Goal: Task Accomplishment & Management: Complete application form

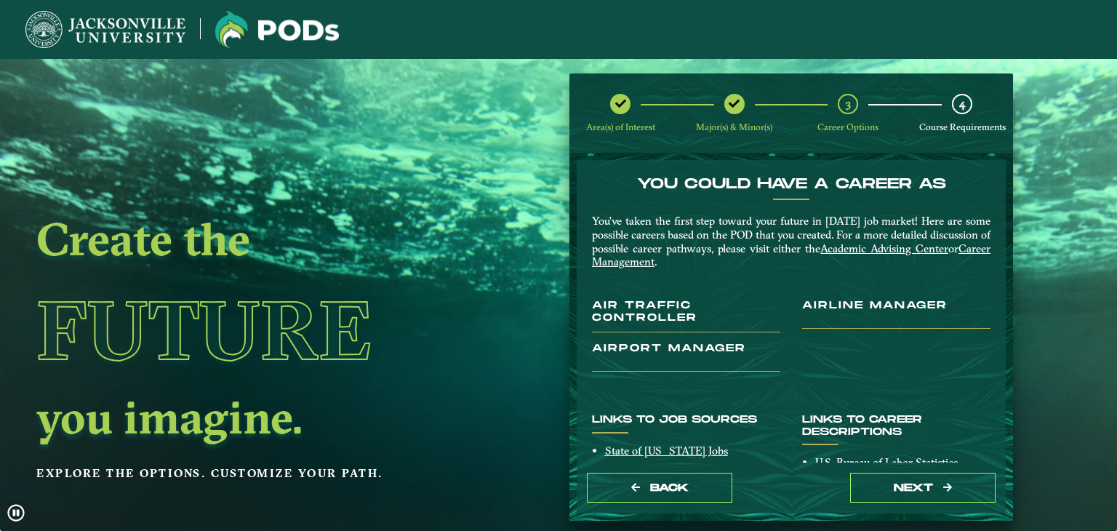
scroll to position [164, 0]
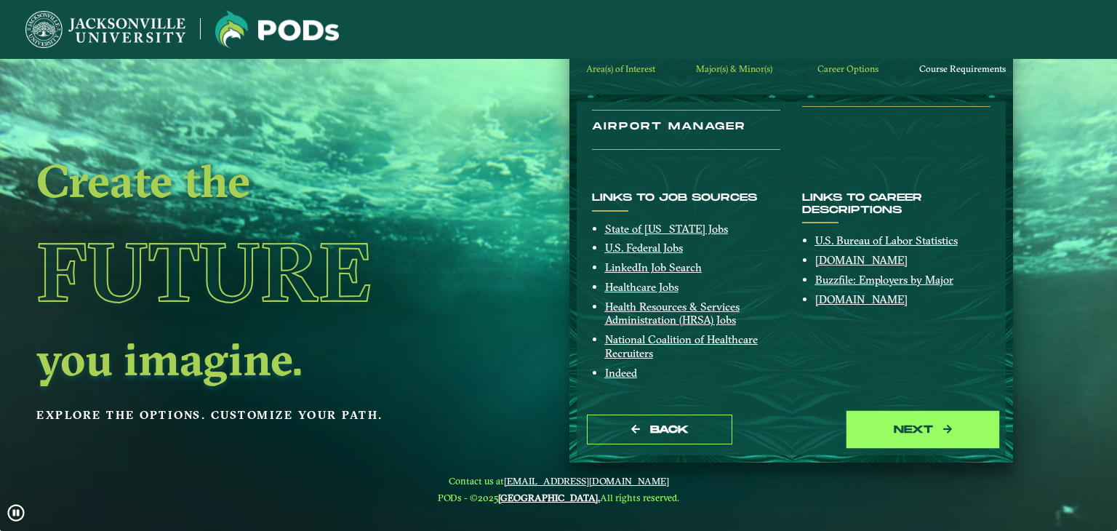
click at [899, 430] on button "next" at bounding box center [922, 429] width 145 height 30
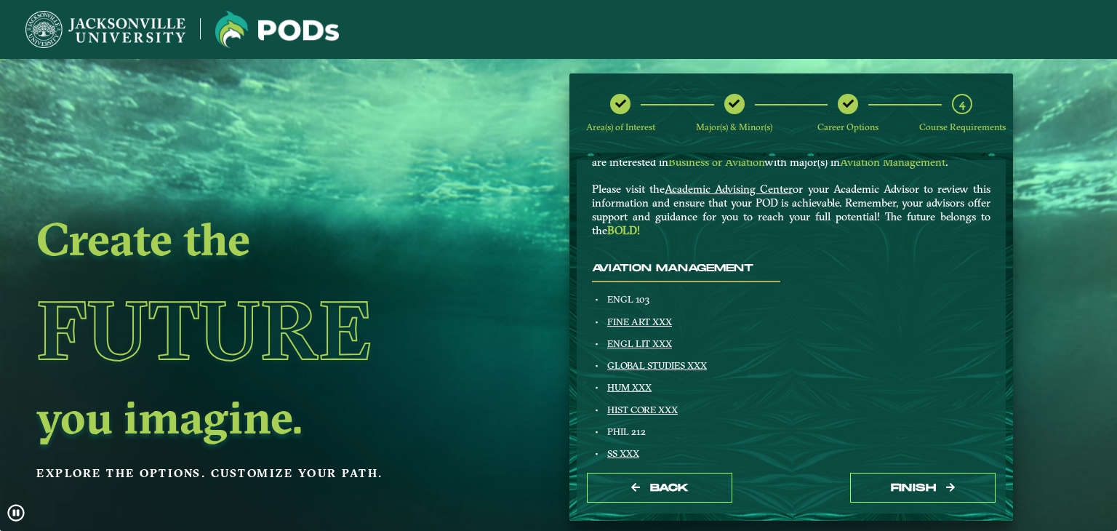
scroll to position [145, 0]
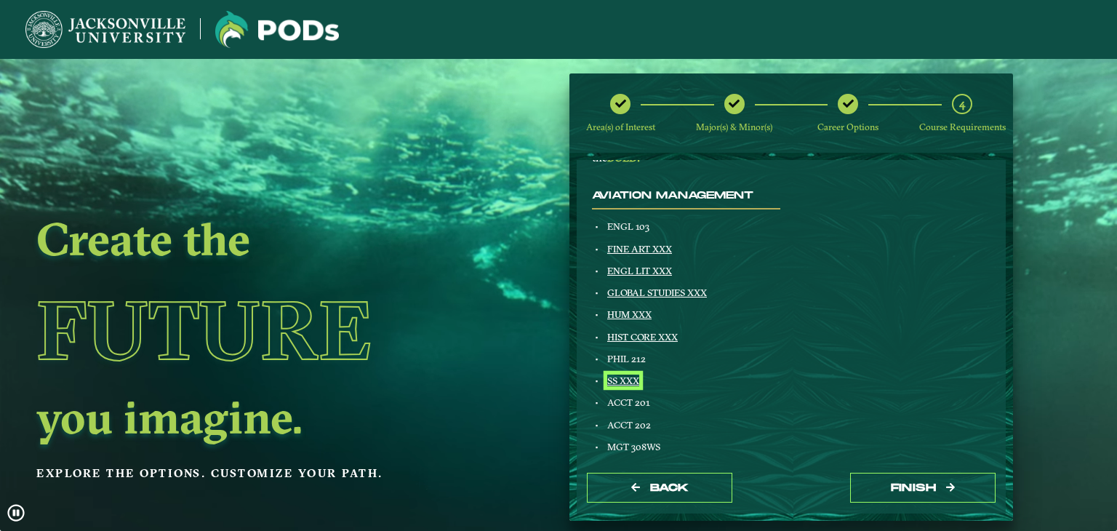
click at [627, 380] on link "SS XXX" at bounding box center [623, 380] width 32 height 12
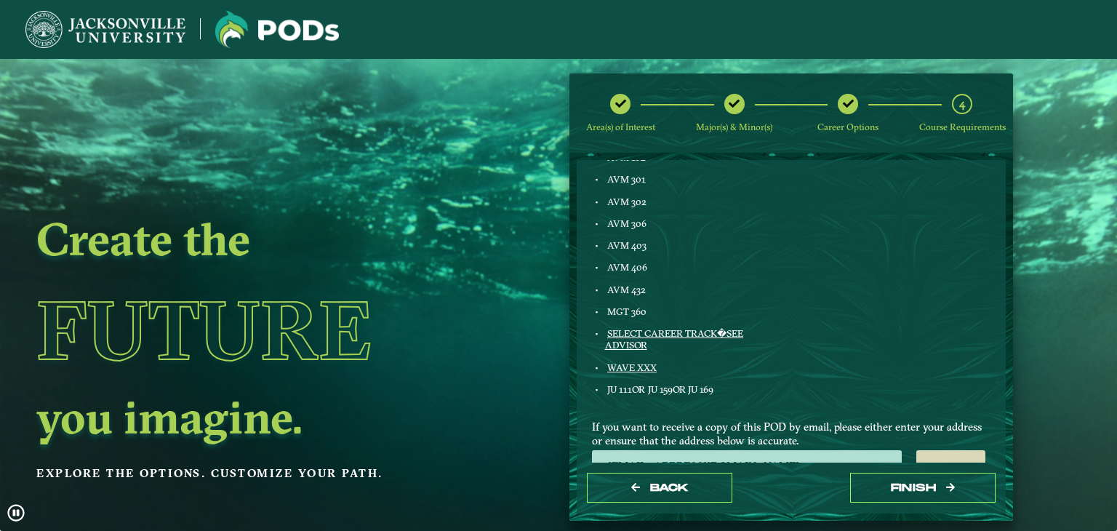
scroll to position [843, 0]
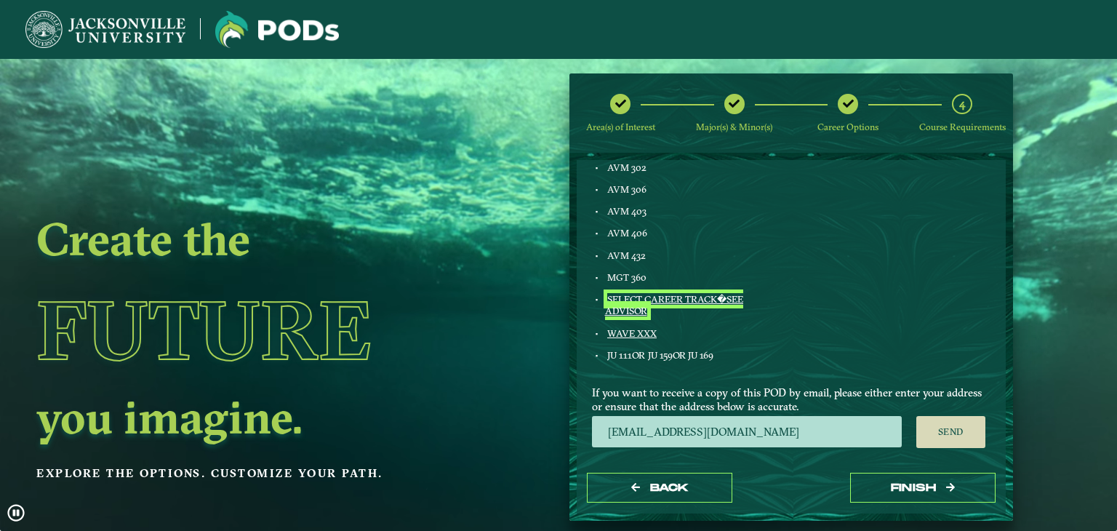
click at [678, 296] on link "SELECT CAREER TRACK�SEE ADVISOR" at bounding box center [674, 304] width 139 height 23
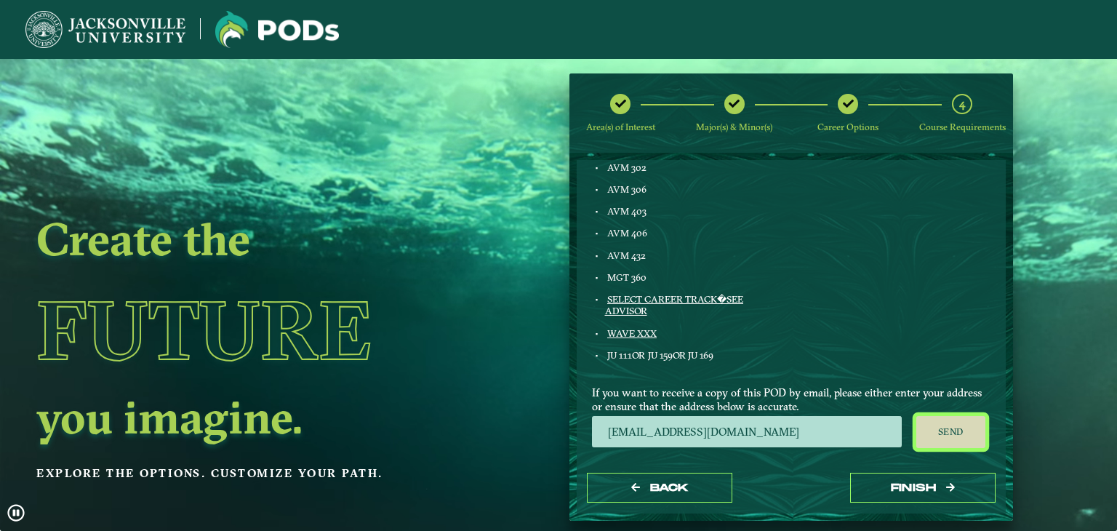
click at [948, 433] on button "Send" at bounding box center [950, 432] width 69 height 32
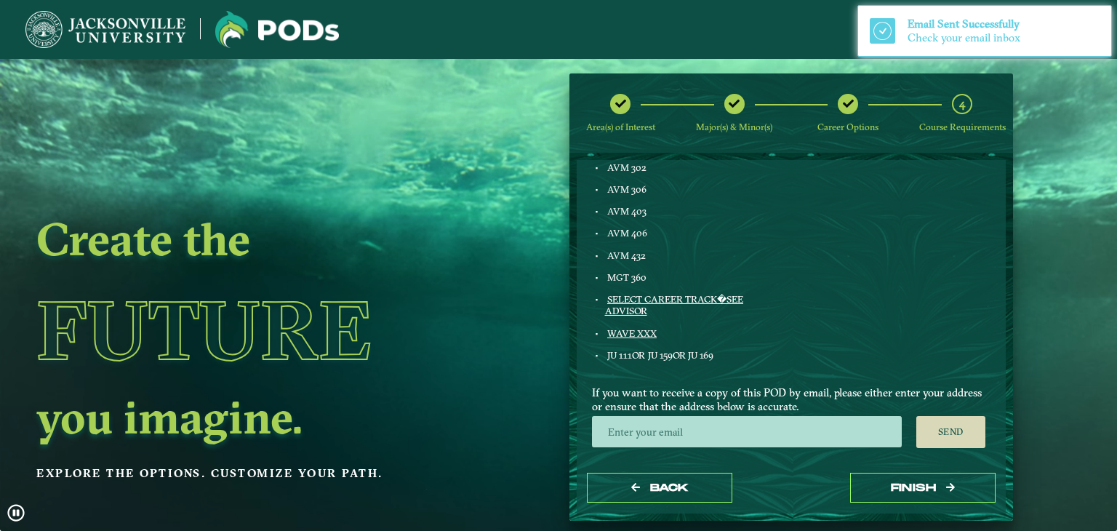
click at [963, 35] on div "Check your email inbox" at bounding box center [964, 38] width 115 height 14
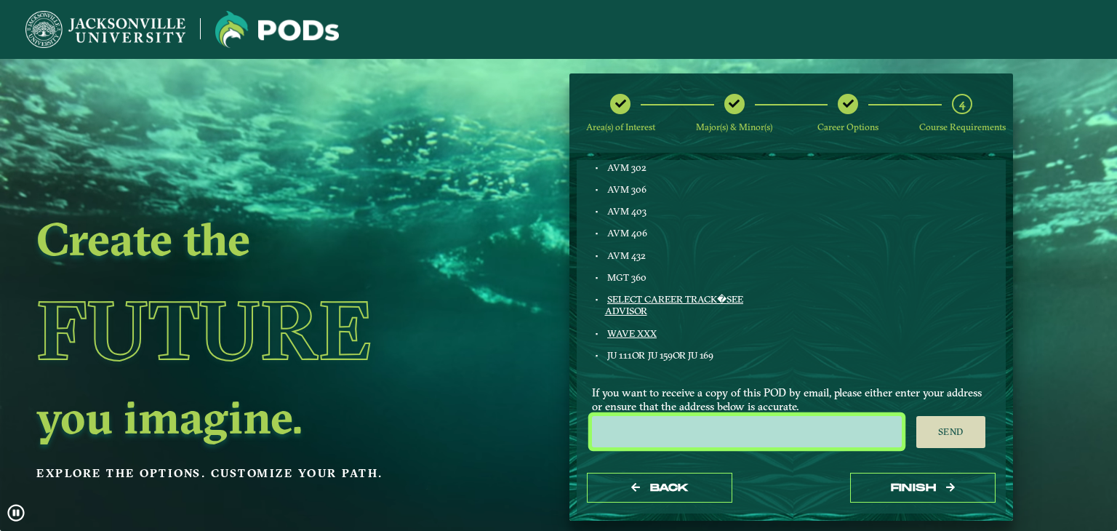
click at [771, 434] on input "email" at bounding box center [747, 431] width 310 height 31
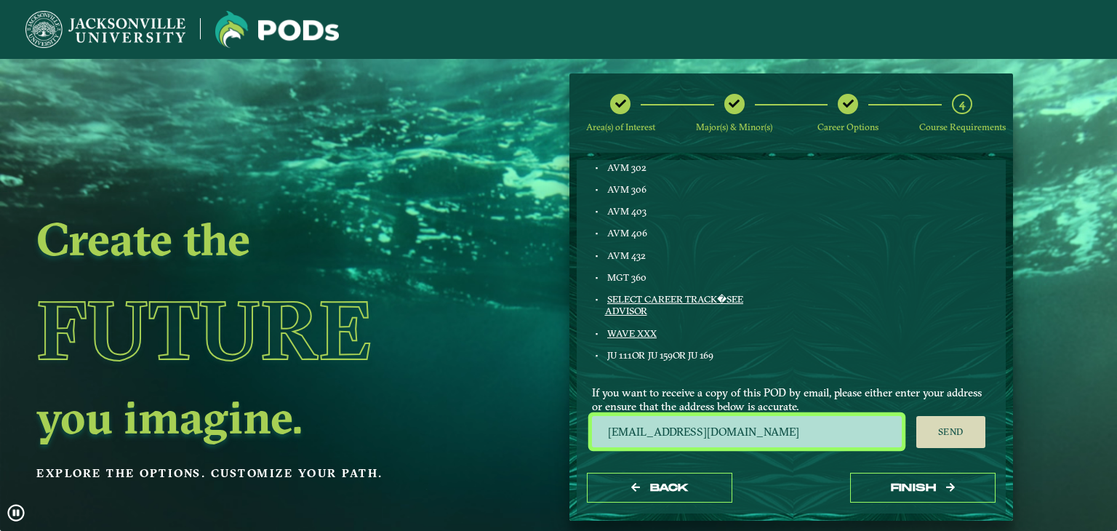
type input "zmcnaug@jacksonville.edu"
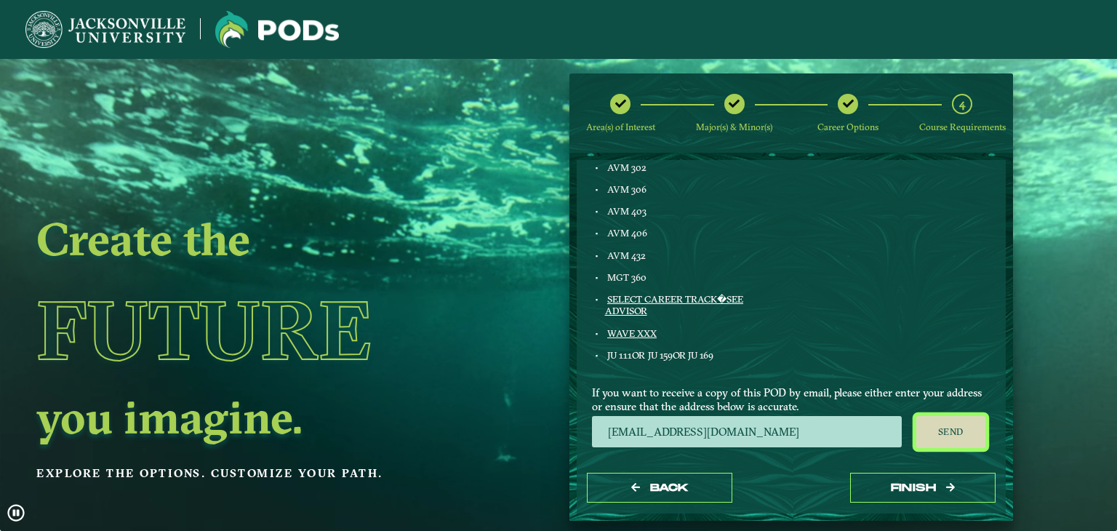
click at [957, 430] on button "Send" at bounding box center [950, 432] width 69 height 32
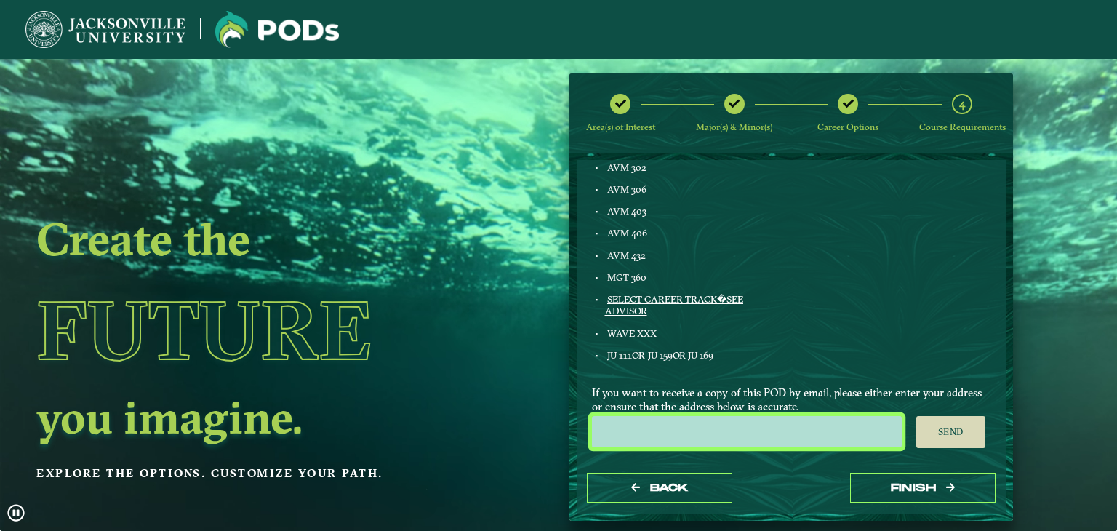
click at [688, 441] on input "email" at bounding box center [747, 431] width 310 height 31
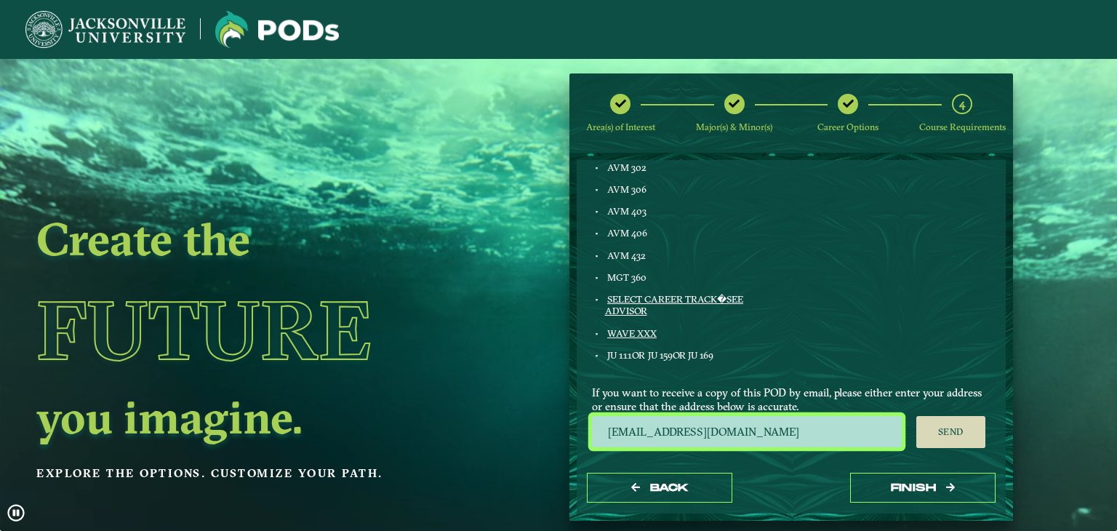
type input "zaundaejamcnaught@gmail.com"
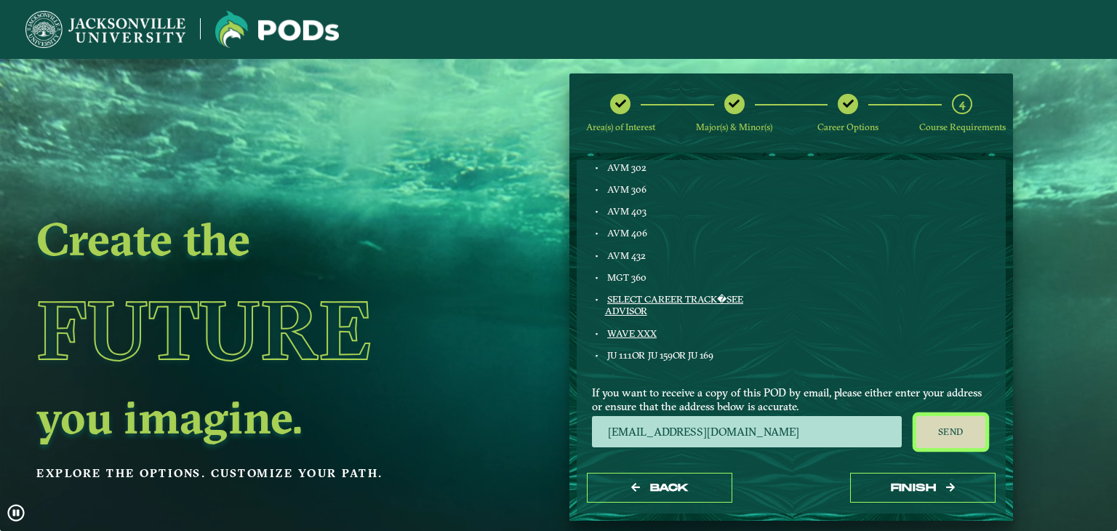
click at [923, 432] on button "Send" at bounding box center [950, 432] width 69 height 32
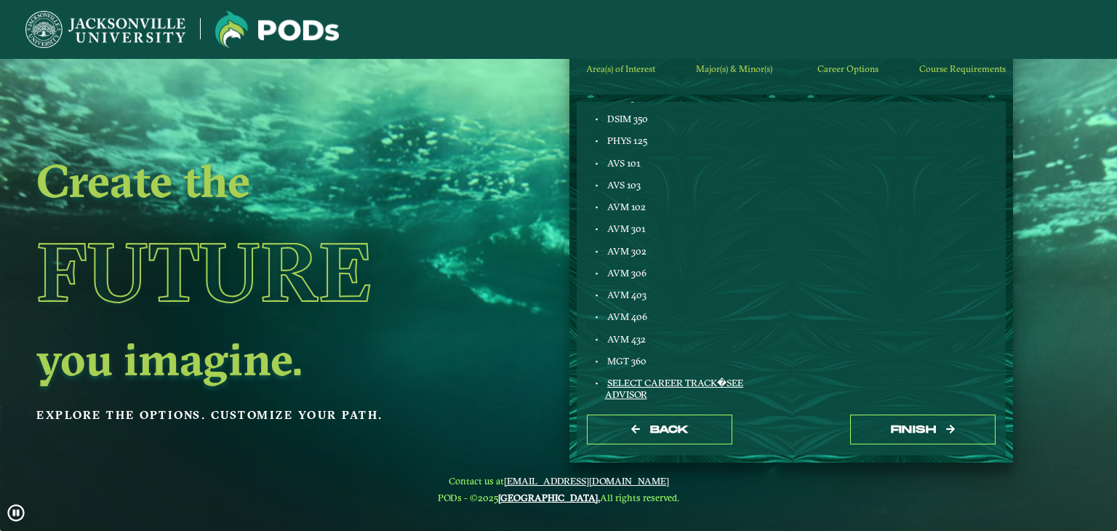
scroll to position [697, 0]
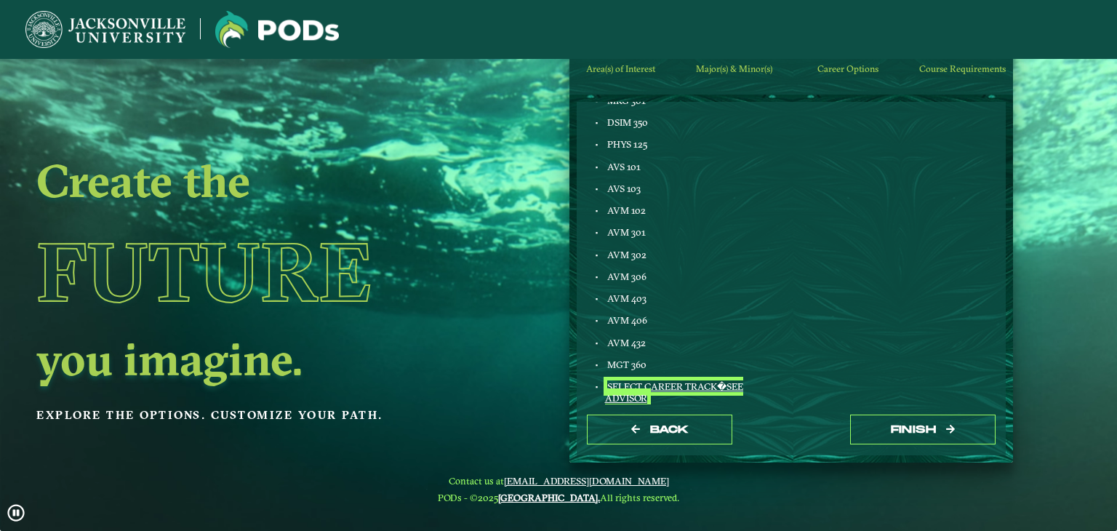
click at [652, 382] on link "SELECT CAREER TRACK�SEE ADVISOR" at bounding box center [674, 391] width 139 height 23
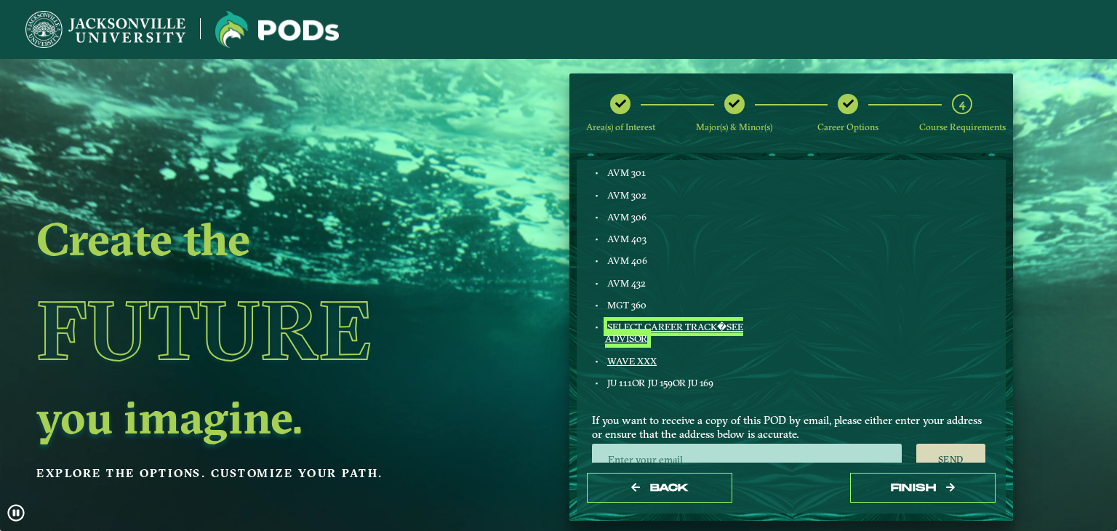
scroll to position [843, 0]
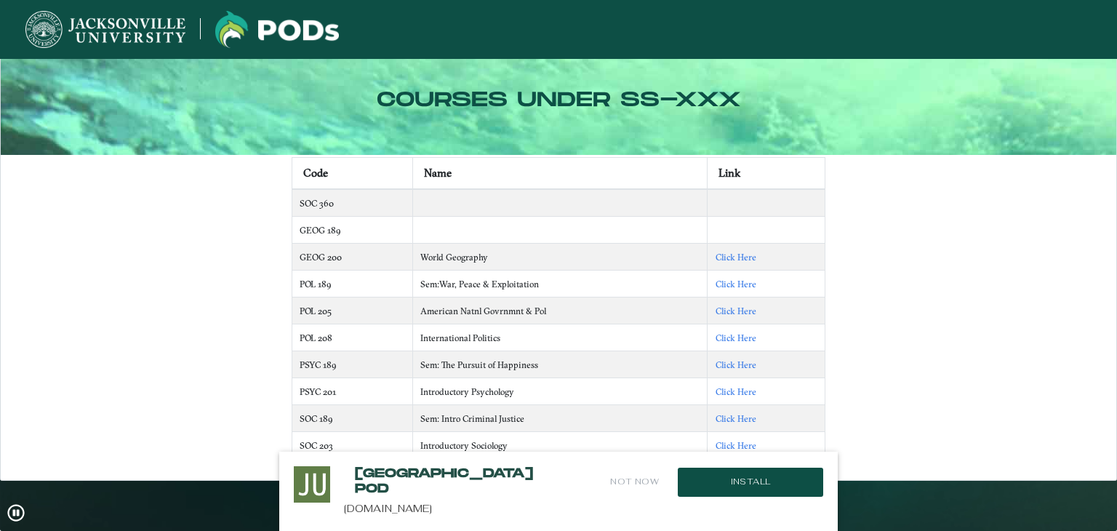
scroll to position [21, 0]
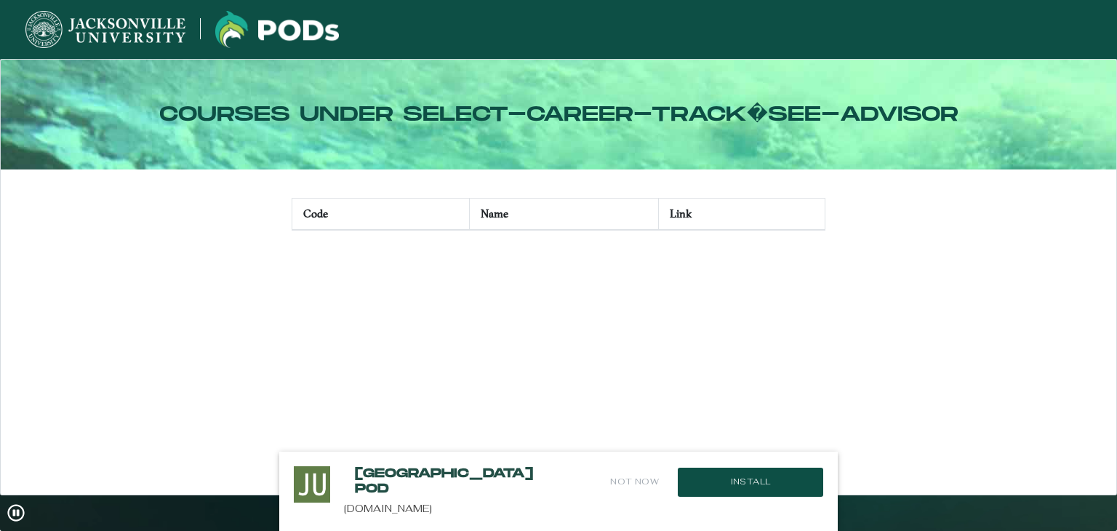
drag, startPoint x: 340, startPoint y: 225, endPoint x: 379, endPoint y: 213, distance: 41.6
click at [347, 222] on th "Code" at bounding box center [381, 214] width 178 height 32
click at [478, 222] on th "Name" at bounding box center [564, 214] width 189 height 32
